Goal: Task Accomplishment & Management: Manage account settings

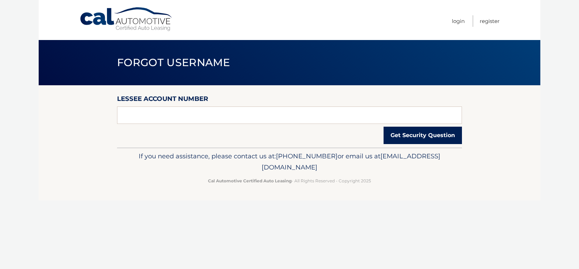
click at [404, 136] on button "Get Security Question" at bounding box center [423, 135] width 78 height 17
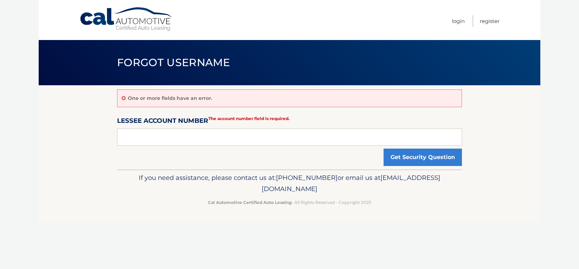
click at [450, 21] on nav "Menu Login Register" at bounding box center [339, 20] width 321 height 40
click at [457, 22] on link "Login" at bounding box center [458, 20] width 13 height 11
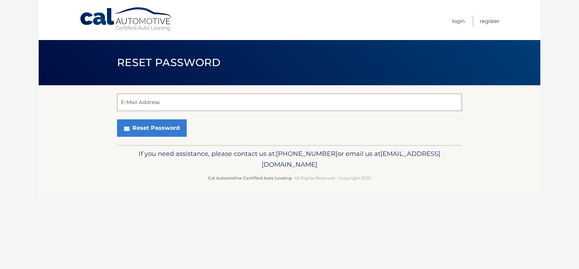
click at [224, 106] on input "E-Mail Address" at bounding box center [289, 102] width 345 height 17
type input "amanda.matrisciano@gmail.com"
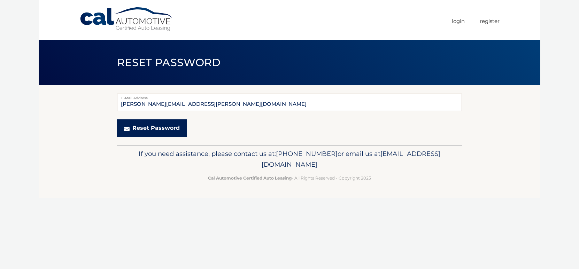
click at [163, 126] on button "Reset Password" at bounding box center [152, 128] width 70 height 17
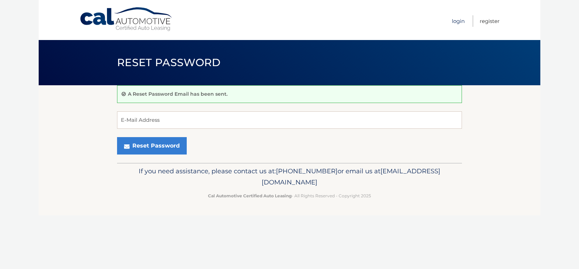
click at [457, 19] on link "Login" at bounding box center [458, 20] width 13 height 11
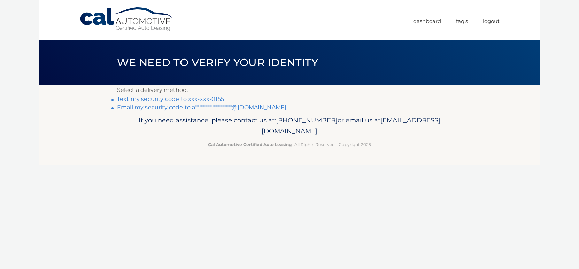
click at [207, 99] on link "Text my security code to xxx-xxx-0155" at bounding box center [170, 99] width 107 height 7
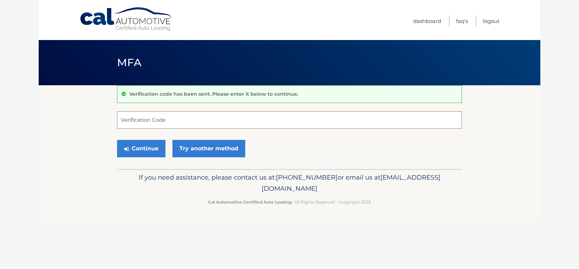
click at [189, 121] on input "Verification Code" at bounding box center [289, 120] width 345 height 17
type input "096930"
click at [150, 155] on button "Continue" at bounding box center [141, 148] width 48 height 17
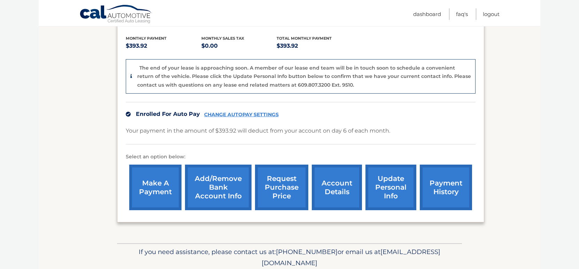
scroll to position [144, 0]
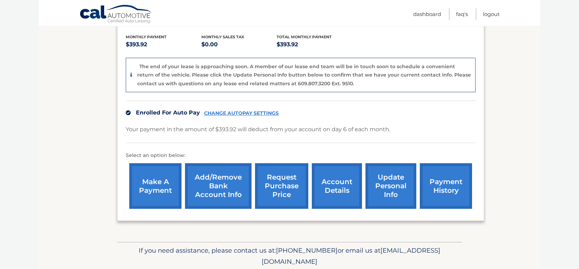
click at [226, 188] on link "Add/Remove bank account info" at bounding box center [218, 186] width 67 height 46
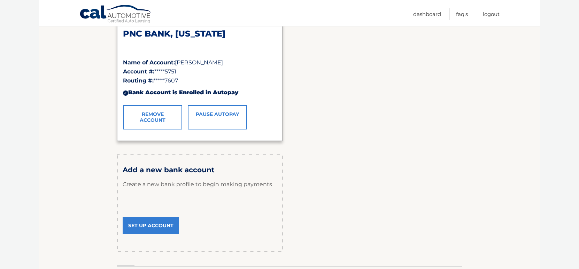
scroll to position [124, 0]
click at [152, 228] on link "Set Up Account" at bounding box center [151, 225] width 56 height 17
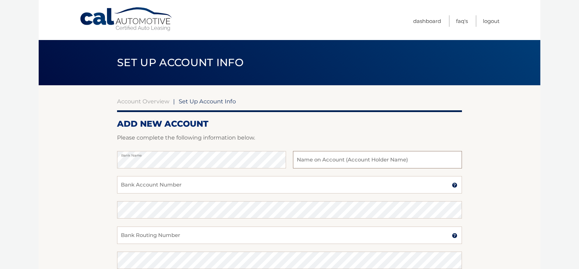
click at [346, 158] on input "text" at bounding box center [377, 159] width 169 height 17
type input "Amanda Matrisciano"
click at [199, 188] on input "Bank Account Number" at bounding box center [289, 184] width 345 height 17
paste input "979552174315"
type input "979552174315"
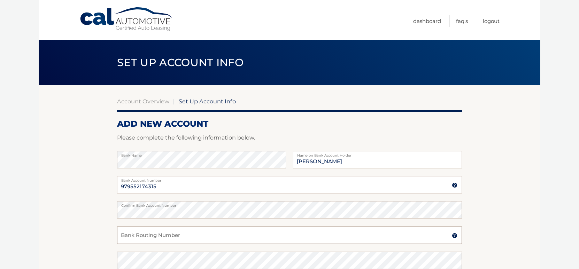
click at [175, 239] on input "Bank Routing Number" at bounding box center [289, 235] width 345 height 17
paste input "121145307"
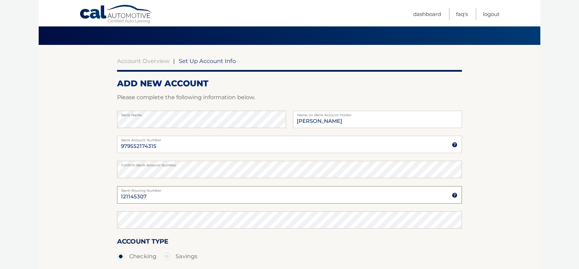
scroll to position [45, 0]
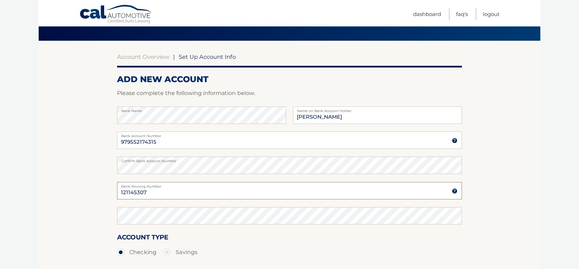
type input "121145307"
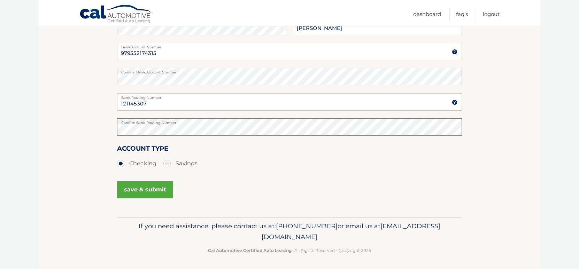
scroll to position [135, 0]
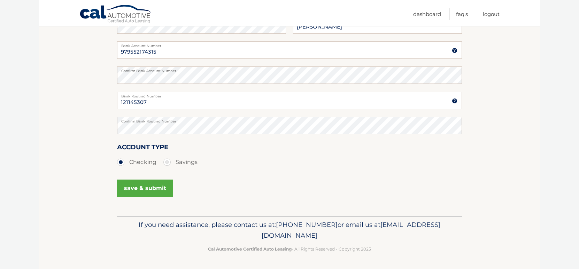
click at [150, 190] on button "save & submit" at bounding box center [145, 188] width 56 height 17
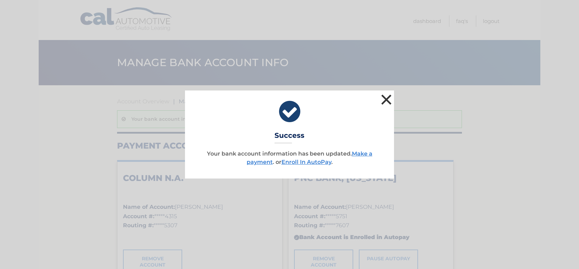
click at [383, 105] on button "×" at bounding box center [386, 100] width 14 height 14
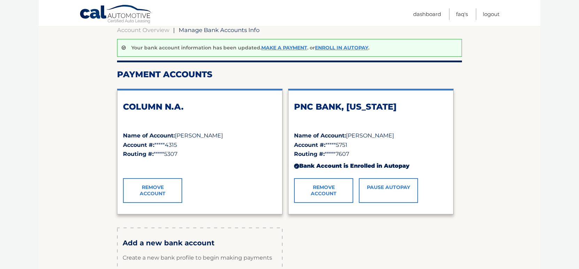
scroll to position [73, 0]
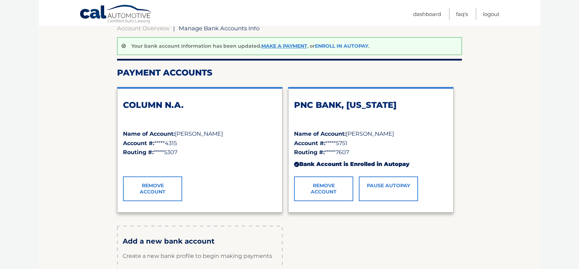
click at [331, 47] on link "Enroll In AutoPay" at bounding box center [341, 46] width 53 height 6
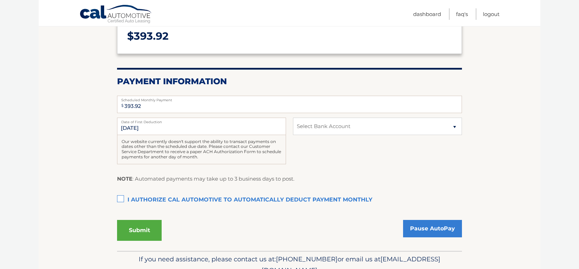
scroll to position [106, 0]
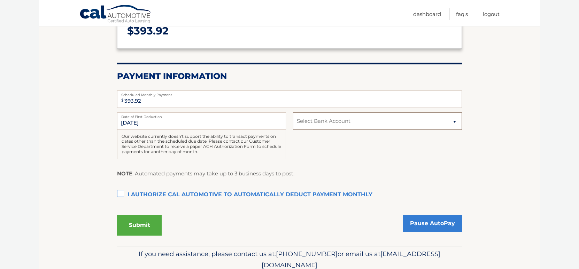
click at [337, 124] on select "Select Bank Account Checking COLUMN N.A. *****4315 Checking PNC BANK, [US_STATE…" at bounding box center [377, 121] width 169 height 17
select select "NThlMDA4Y2MtNDc3MS00MDM4LWI2OTItMzE5YjdmNDBhODJl"
click at [123, 195] on label "I authorize cal automotive to automatically deduct payment monthly This checkbo…" at bounding box center [289, 195] width 345 height 14
click at [0, 0] on input "I authorize cal automotive to automatically deduct payment monthly This checkbo…" at bounding box center [0, 0] width 0 height 0
click at [131, 227] on button "Submit" at bounding box center [139, 225] width 45 height 21
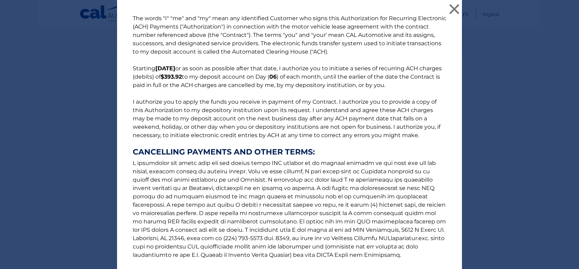
scroll to position [68, 0]
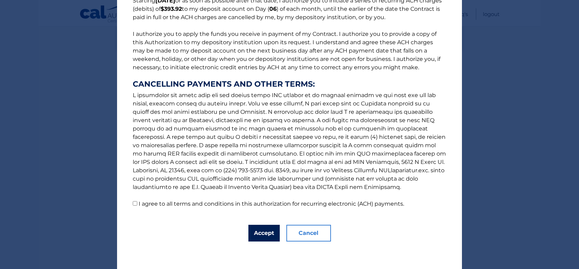
click at [269, 228] on button "Accept" at bounding box center [263, 233] width 31 height 17
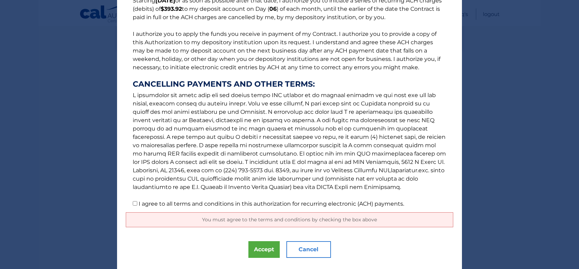
click at [175, 206] on label "I agree to all terms and conditions in this authorization for recurring electro…" at bounding box center [272, 204] width 266 height 7
click at [137, 206] on input "I agree to all terms and conditions in this authorization for recurring electro…" at bounding box center [135, 203] width 5 height 5
checkbox input "true"
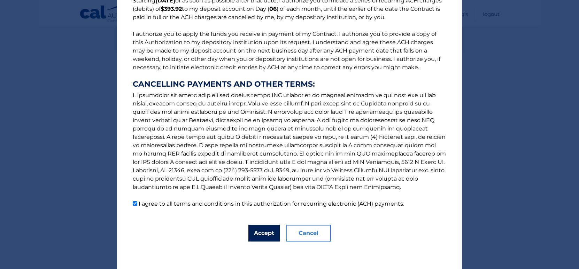
click at [257, 232] on button "Accept" at bounding box center [263, 233] width 31 height 17
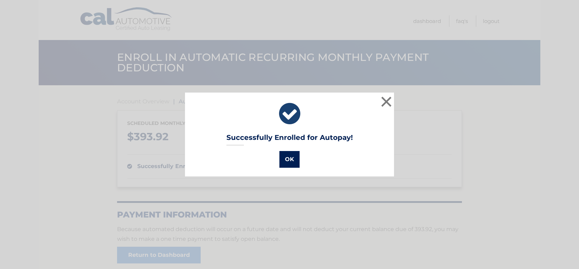
click at [291, 160] on button "OK" at bounding box center [289, 159] width 20 height 17
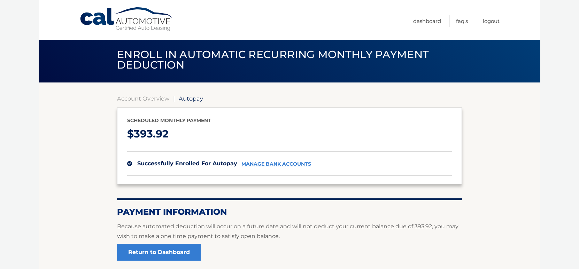
scroll to position [1, 0]
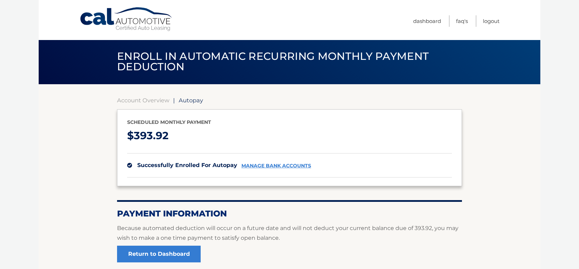
click at [279, 168] on link "manage bank accounts" at bounding box center [276, 166] width 70 height 6
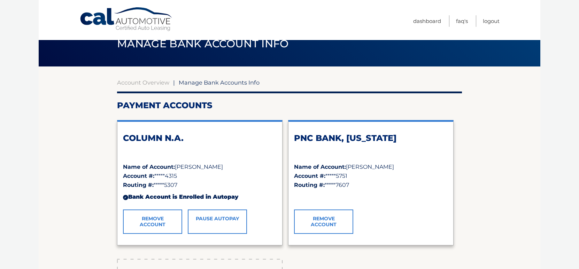
scroll to position [21, 0]
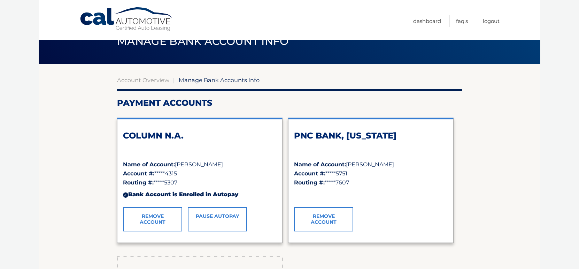
click at [324, 220] on link "Remove Account" at bounding box center [323, 219] width 59 height 24
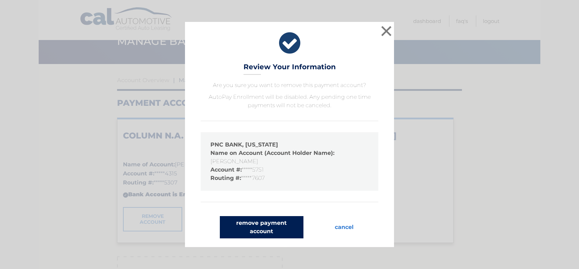
click at [269, 224] on button "remove payment account" at bounding box center [262, 227] width 84 height 22
